Goal: Task Accomplishment & Management: Manage account settings

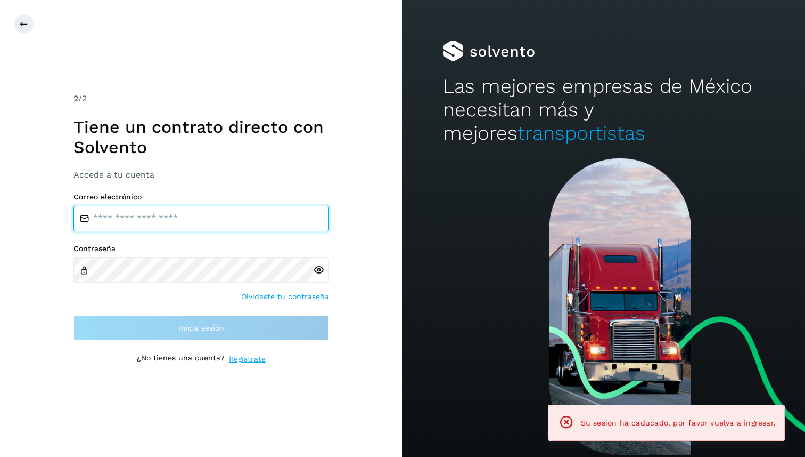
click at [116, 214] on input "email" at bounding box center [202, 219] width 256 height 26
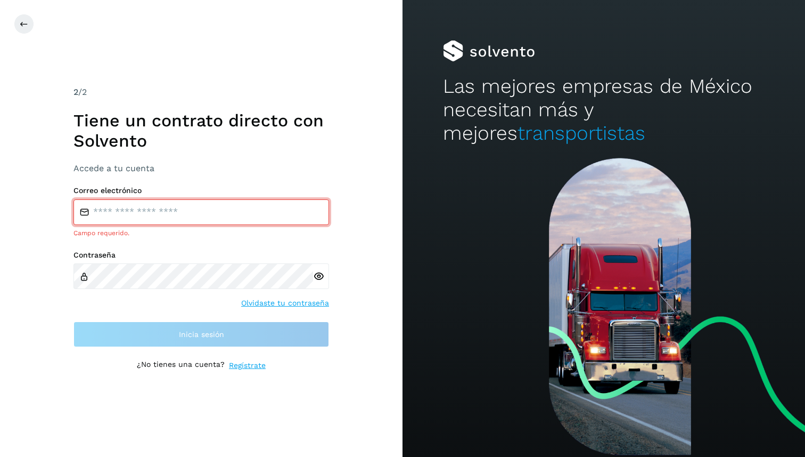
type input "**********"
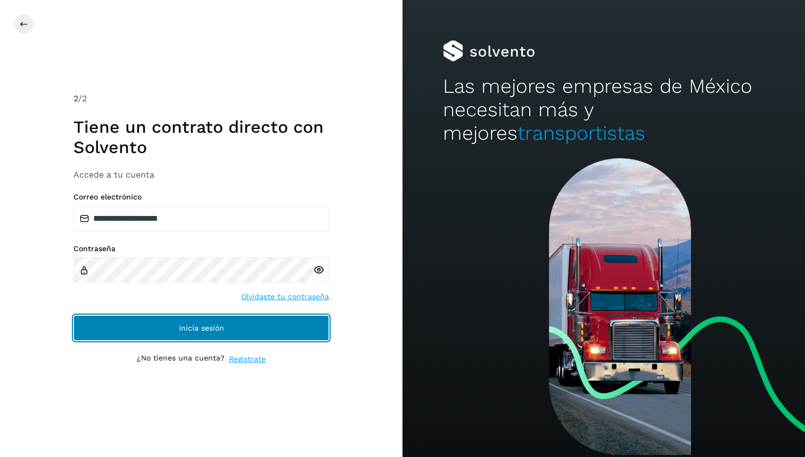
click at [265, 323] on button "Inicia sesión" at bounding box center [202, 328] width 256 height 26
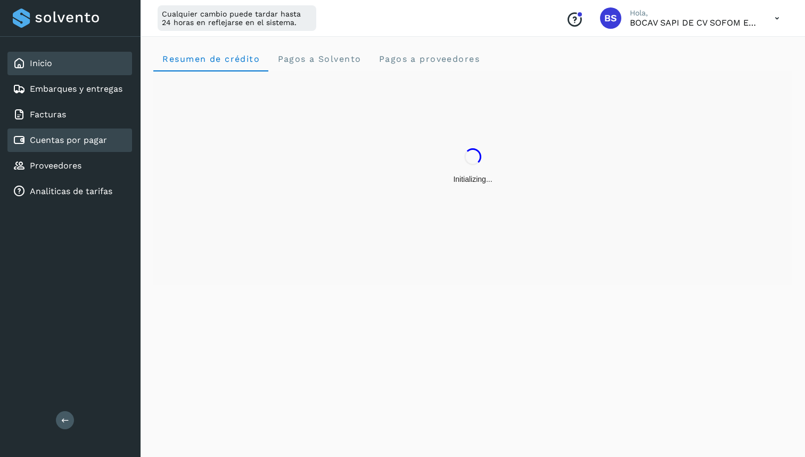
click at [96, 137] on link "Cuentas por pagar" at bounding box center [68, 140] width 77 height 10
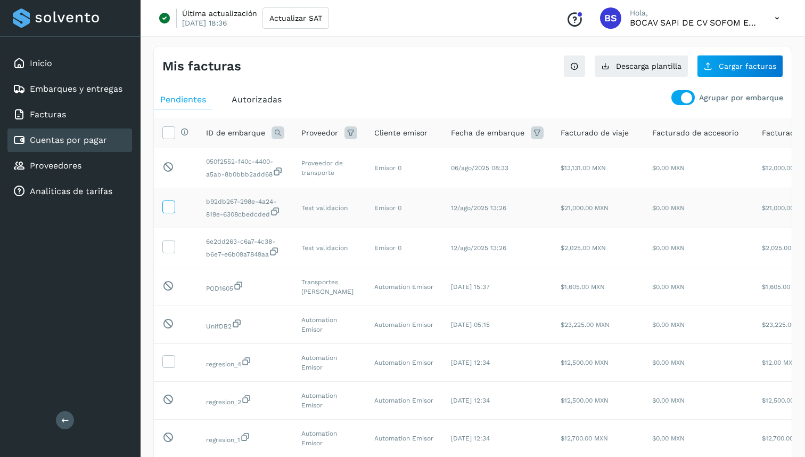
click at [168, 211] on icon at bounding box center [168, 205] width 11 height 11
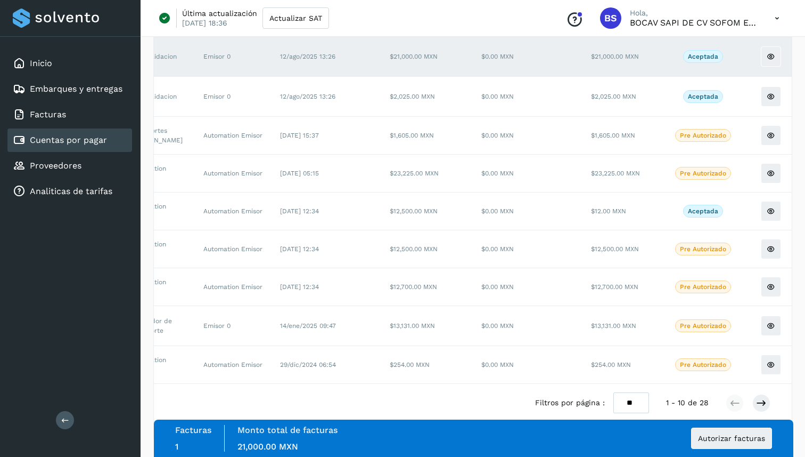
scroll to position [0, 173]
click at [752, 443] on button "Autorizar facturas" at bounding box center [731, 437] width 81 height 21
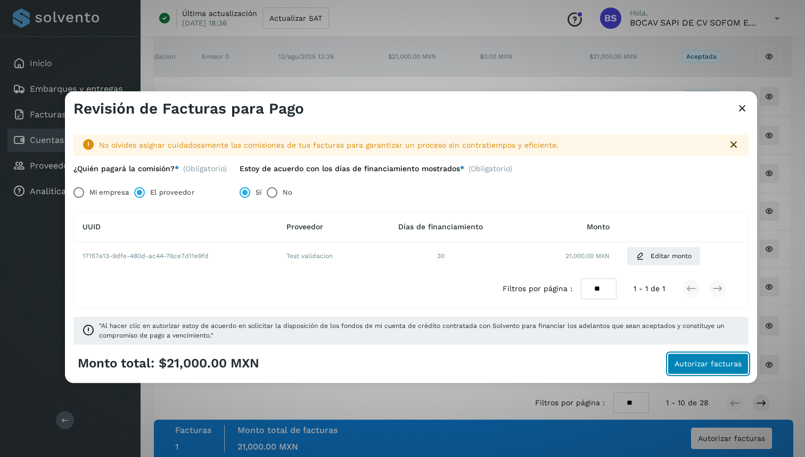
click at [687, 361] on span "Autorizar facturas" at bounding box center [708, 363] width 67 height 7
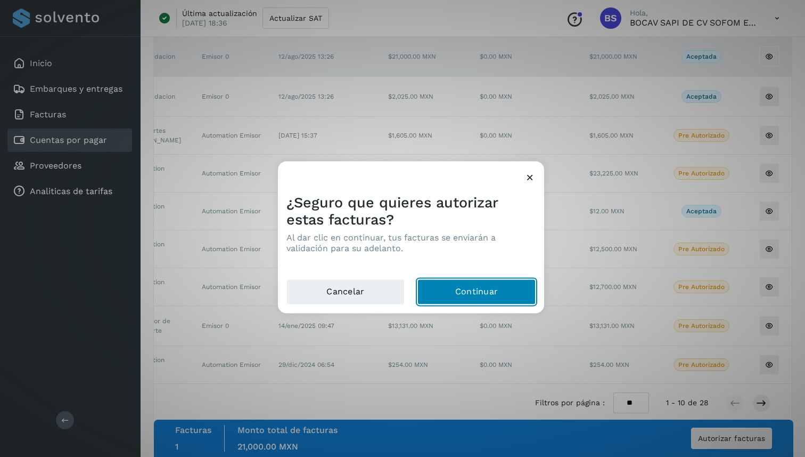
click at [479, 290] on button "Continuar" at bounding box center [477, 292] width 118 height 26
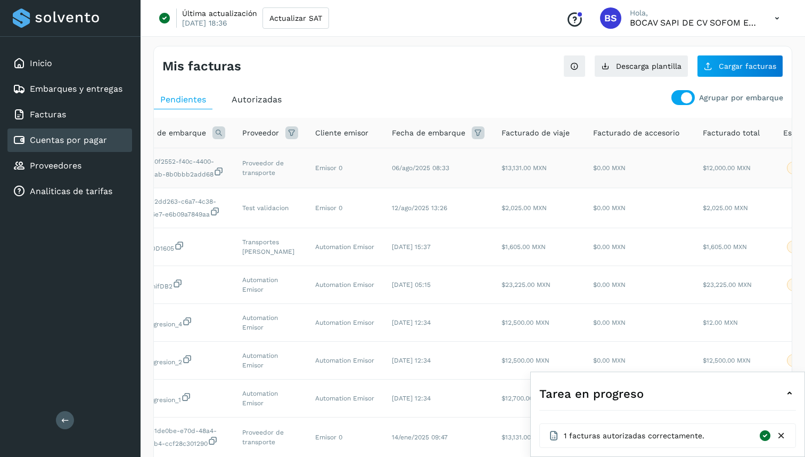
scroll to position [0, 0]
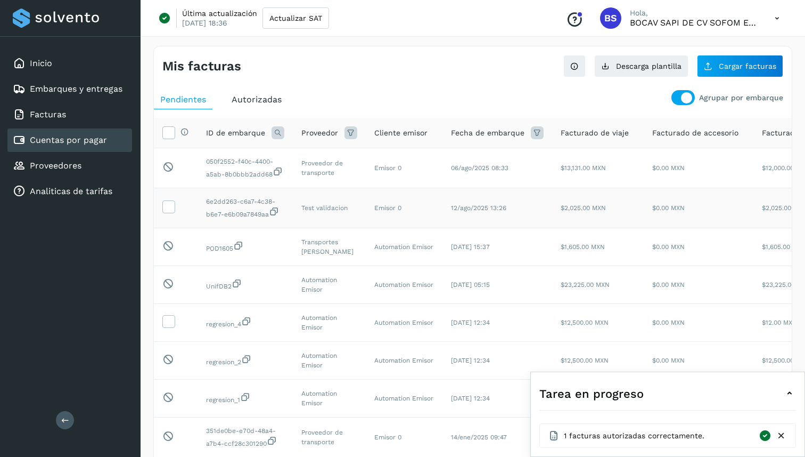
click at [175, 216] on td at bounding box center [176, 208] width 44 height 40
click at [166, 211] on icon at bounding box center [168, 205] width 11 height 11
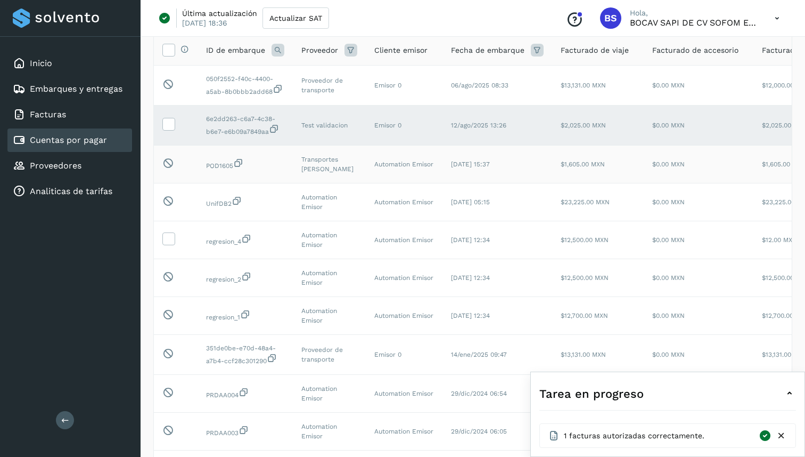
scroll to position [159, 0]
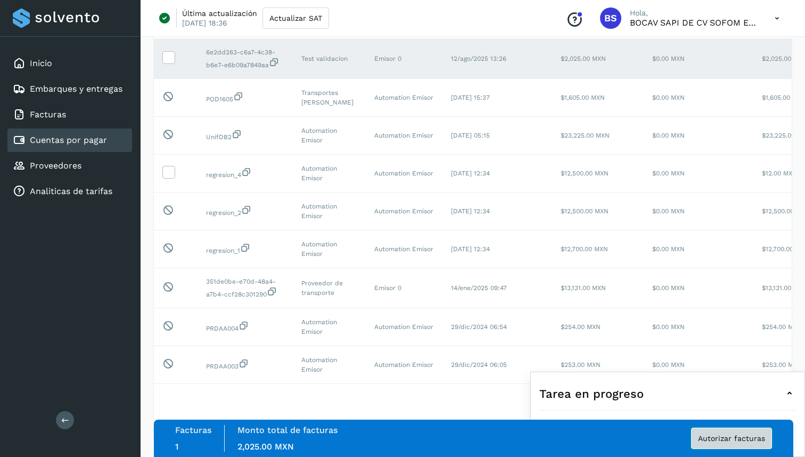
click at [746, 437] on span "Autorizar facturas" at bounding box center [731, 437] width 67 height 7
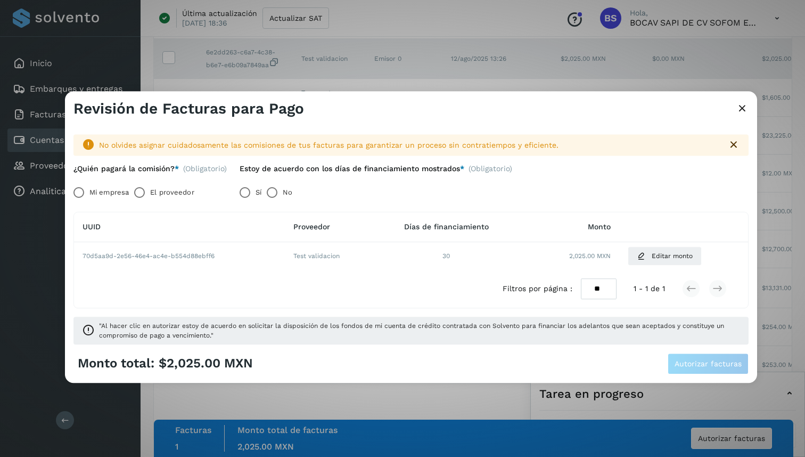
click at [186, 190] on label "El proveedor" at bounding box center [172, 192] width 44 height 21
click at [691, 360] on span "Autorizar facturas" at bounding box center [708, 363] width 67 height 7
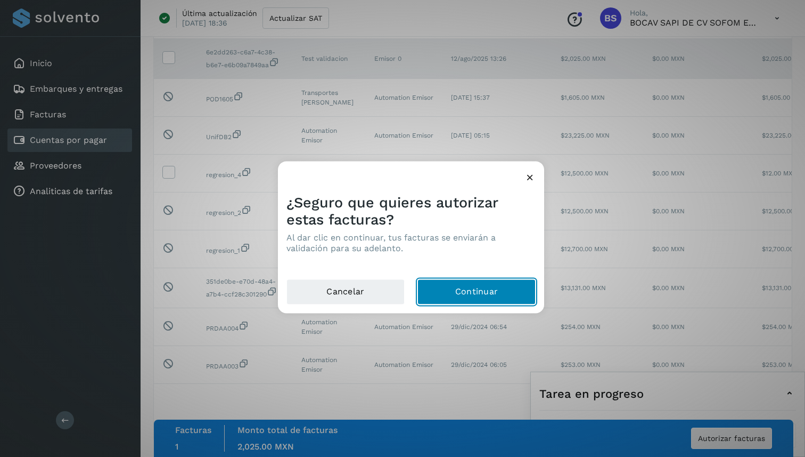
click at [453, 288] on button "Continuar" at bounding box center [477, 292] width 118 height 26
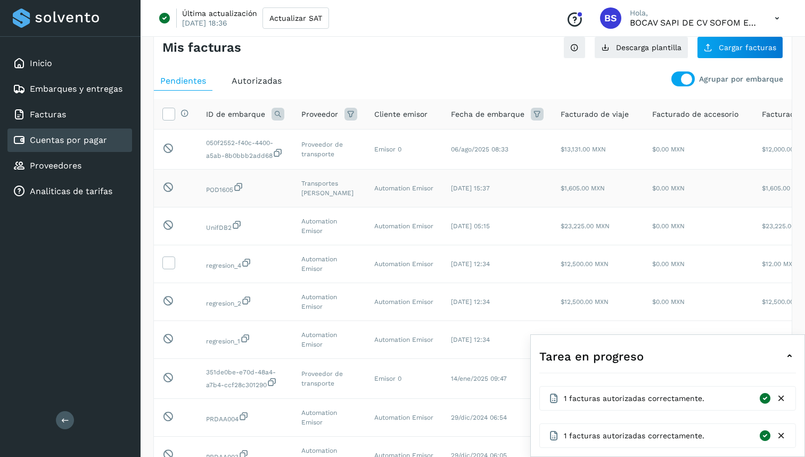
scroll to position [39, 0]
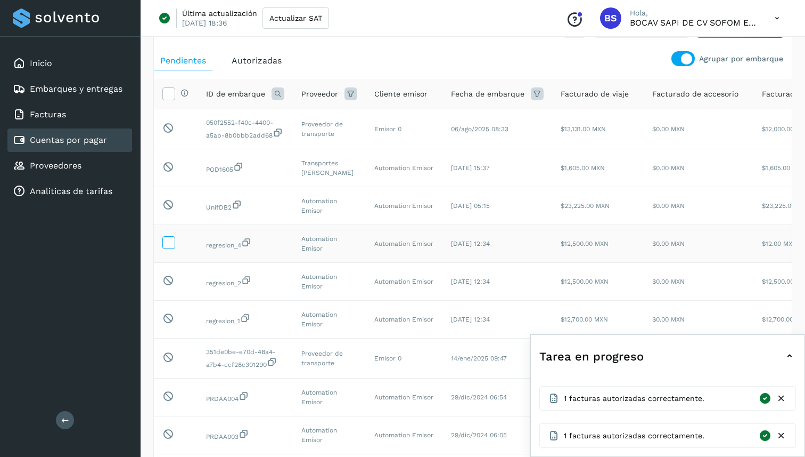
click at [173, 247] on icon at bounding box center [168, 241] width 11 height 11
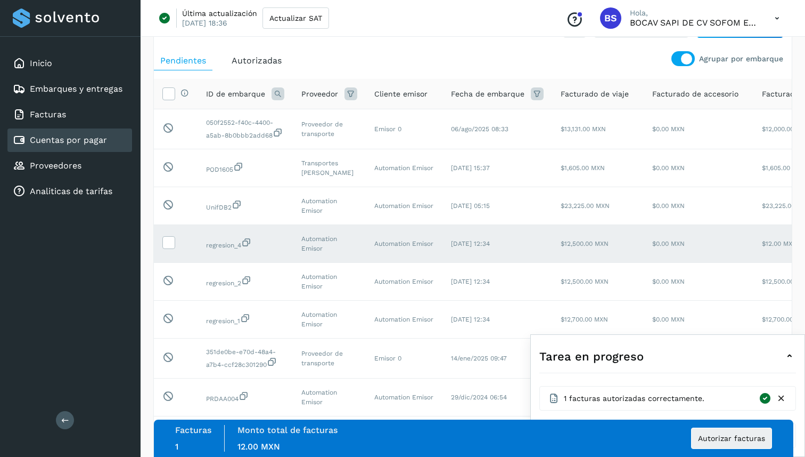
scroll to position [0, 0]
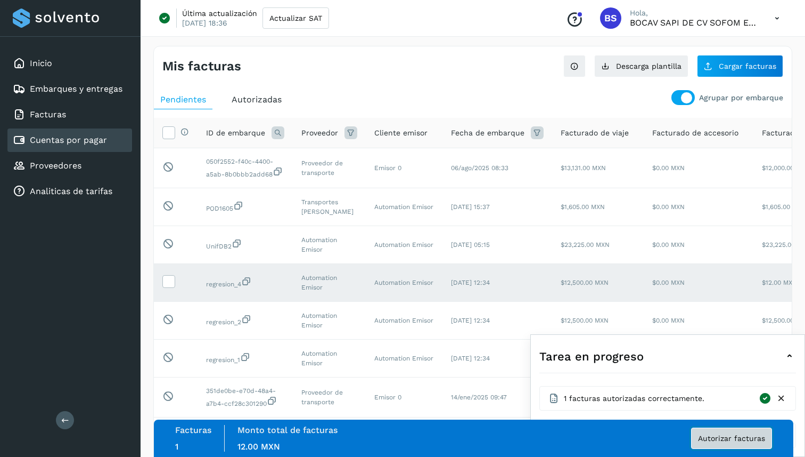
click at [728, 446] on button "Autorizar facturas" at bounding box center [731, 437] width 81 height 21
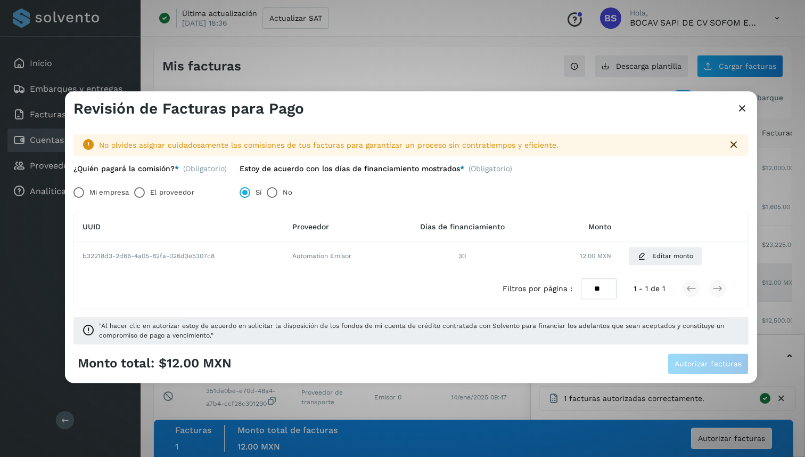
click at [160, 197] on label "El proveedor" at bounding box center [172, 192] width 44 height 21
click at [695, 366] on span "Autorizar facturas" at bounding box center [708, 363] width 67 height 7
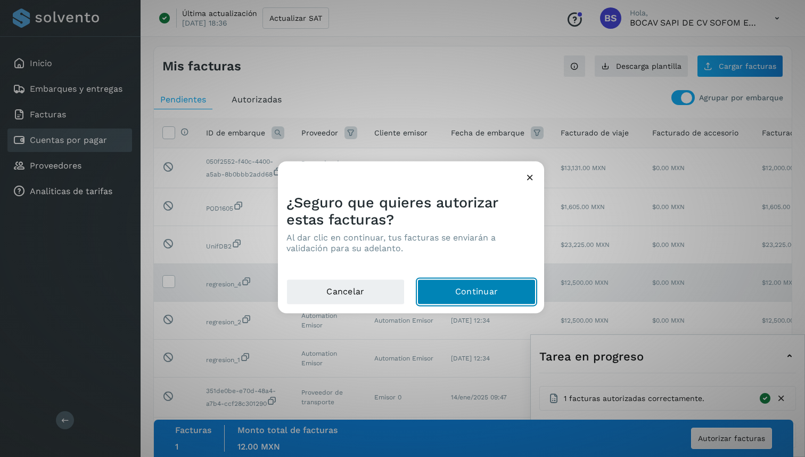
click at [512, 288] on button "Continuar" at bounding box center [477, 292] width 118 height 26
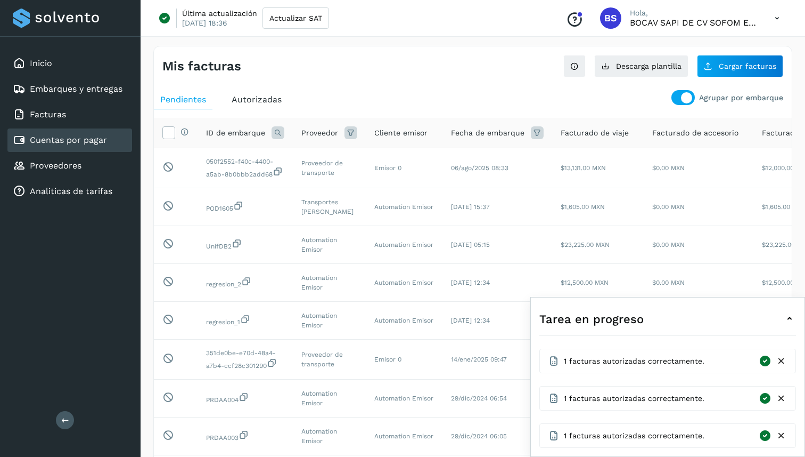
click at [258, 98] on span "Autorizadas" at bounding box center [257, 99] width 50 height 10
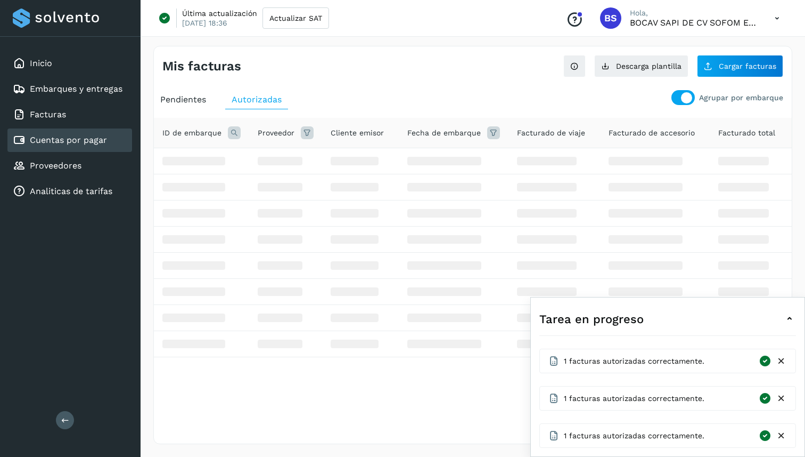
click at [183, 101] on span "Pendientes" at bounding box center [183, 99] width 46 height 10
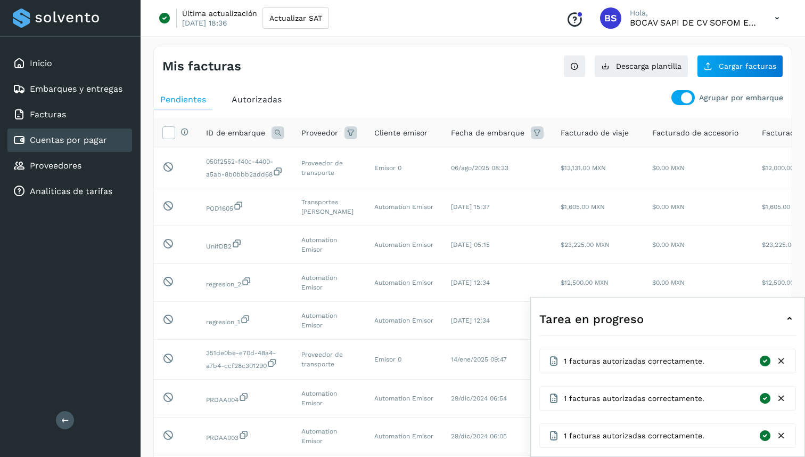
click at [280, 104] on span "Autorizadas" at bounding box center [257, 99] width 50 height 10
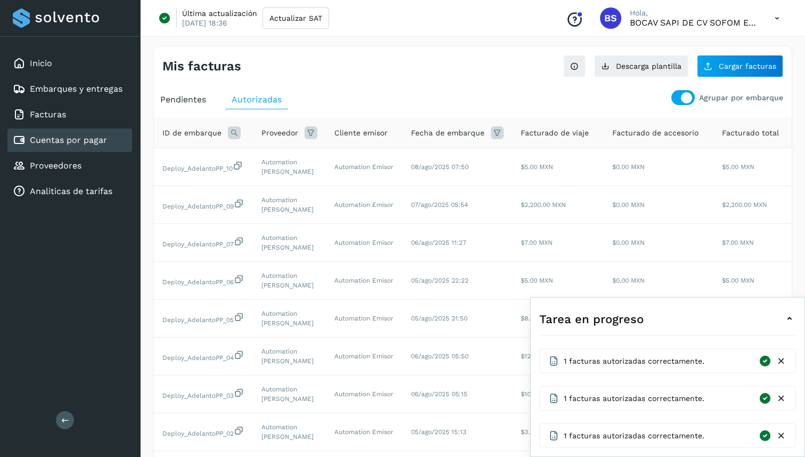
click at [672, 100] on ul "Pendientes Autorizadas" at bounding box center [473, 99] width 638 height 19
click at [674, 99] on div at bounding box center [683, 97] width 23 height 15
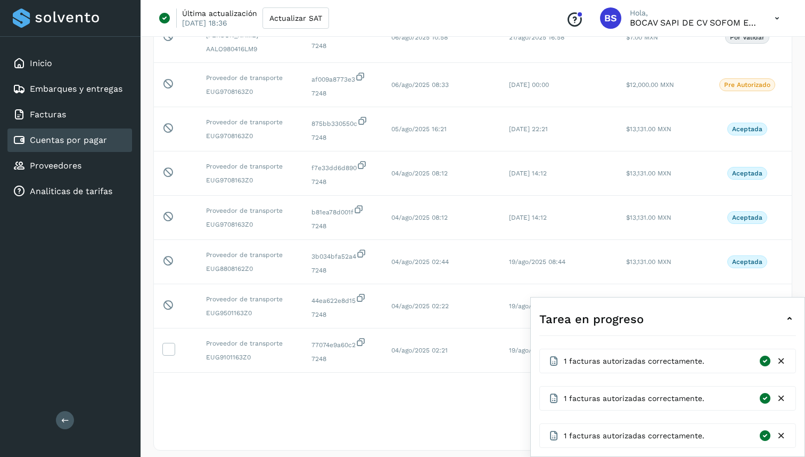
click at [790, 317] on icon at bounding box center [790, 318] width 13 height 13
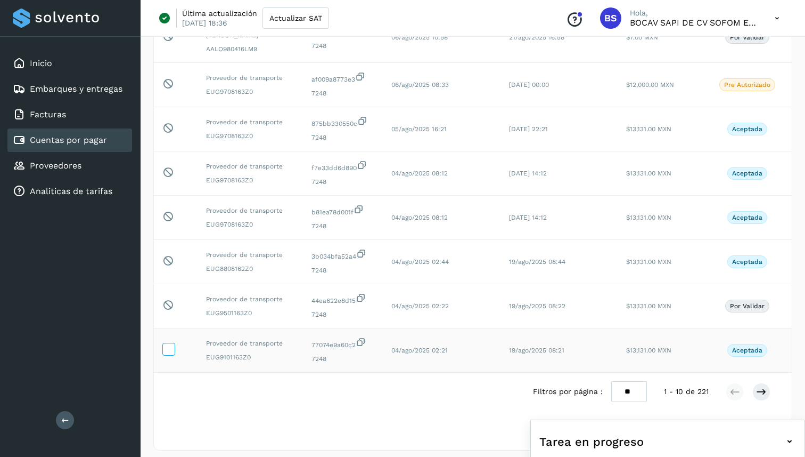
click at [170, 343] on icon at bounding box center [168, 348] width 11 height 11
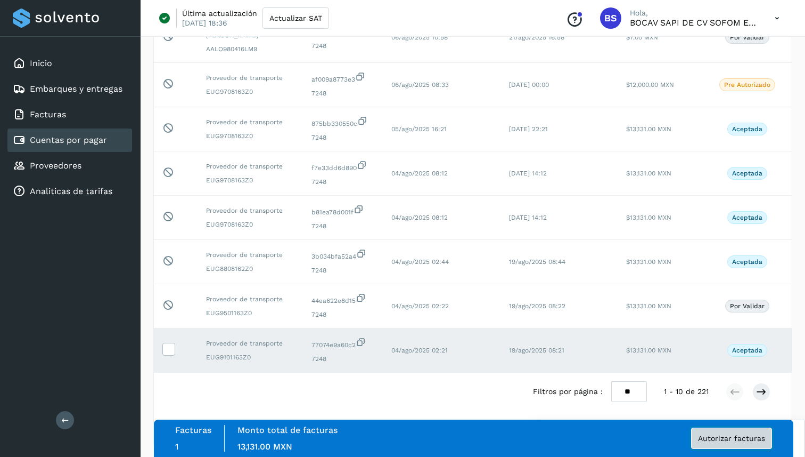
click at [738, 439] on span "Autorizar facturas" at bounding box center [731, 437] width 67 height 7
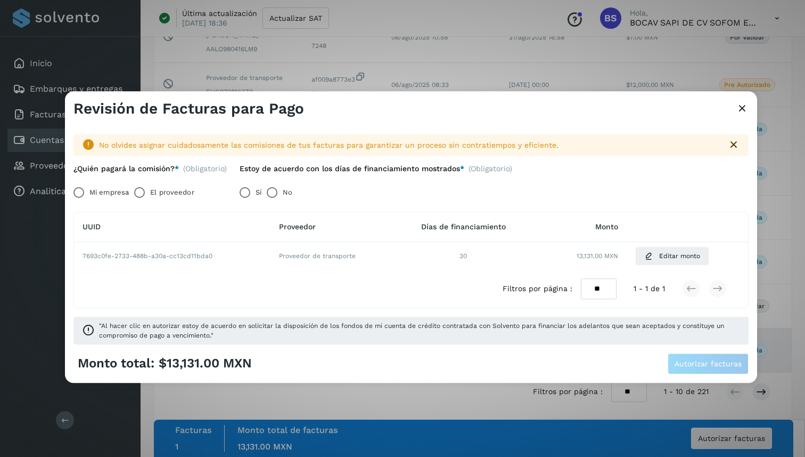
click at [181, 192] on label "El proveedor" at bounding box center [172, 192] width 44 height 21
click at [690, 361] on span "Autorizar facturas" at bounding box center [708, 363] width 67 height 7
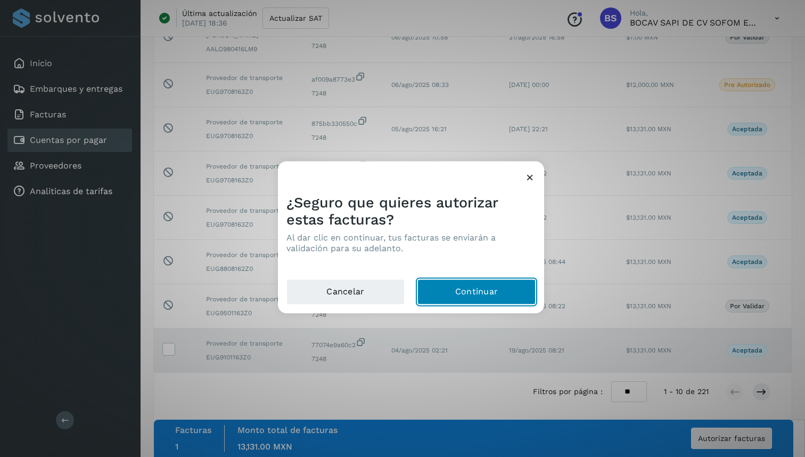
click at [465, 289] on button "Continuar" at bounding box center [477, 292] width 118 height 26
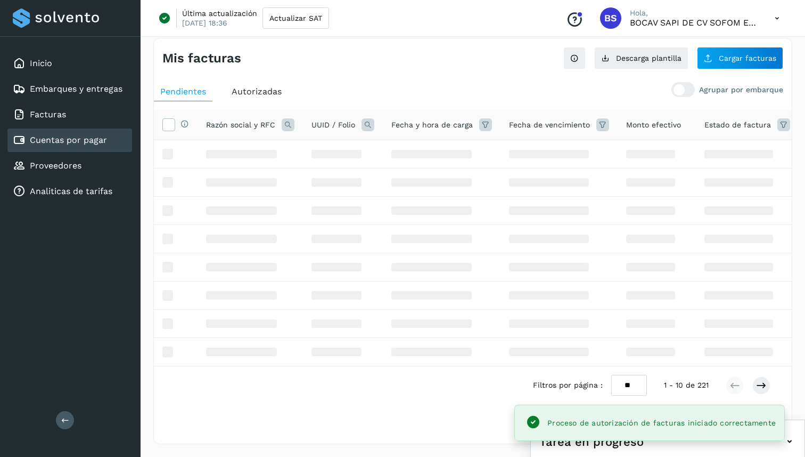
scroll to position [224, 0]
